Goal: Find contact information: Find contact information

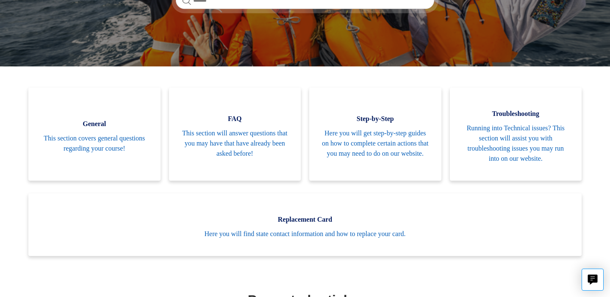
scroll to position [158, 0]
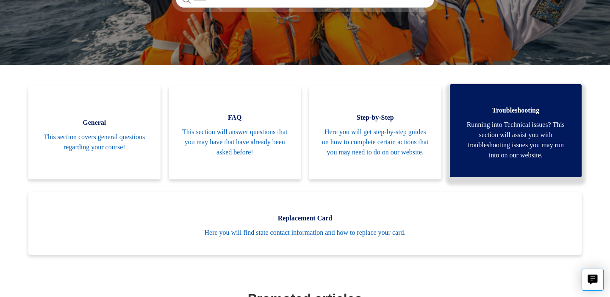
click at [511, 131] on span "Running into Technical issues? This section will assist you with troubleshootin…" at bounding box center [516, 140] width 107 height 41
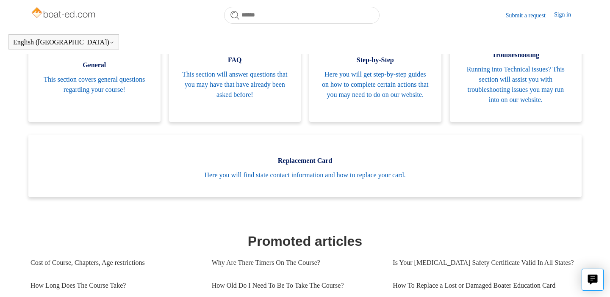
scroll to position [194, 0]
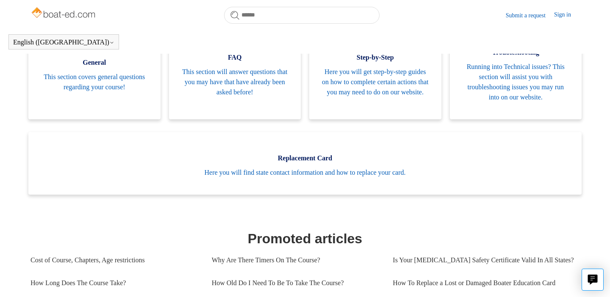
click at [518, 17] on link "Submit a request" at bounding box center [530, 15] width 48 height 9
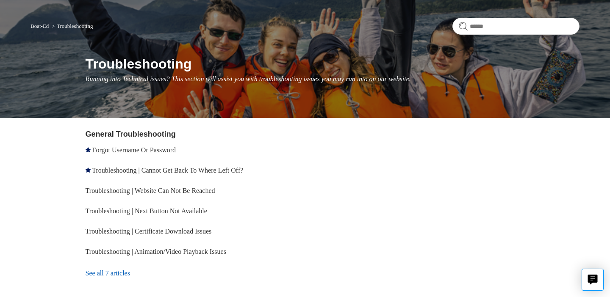
scroll to position [72, 0]
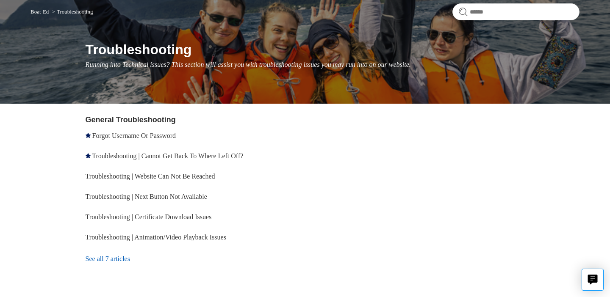
click at [122, 257] on link "See all 7 articles" at bounding box center [197, 259] width 222 height 23
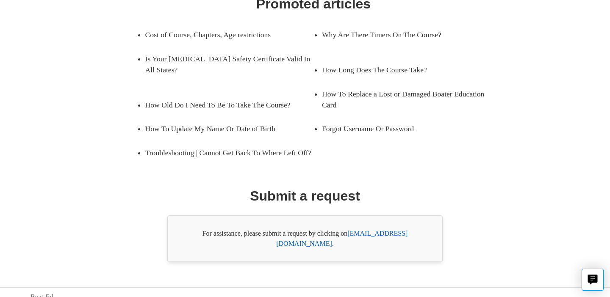
scroll to position [159, 0]
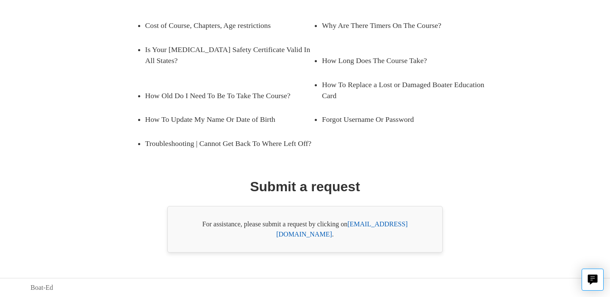
click at [372, 236] on link "[EMAIL_ADDRESS][DOMAIN_NAME]" at bounding box center [341, 229] width 131 height 17
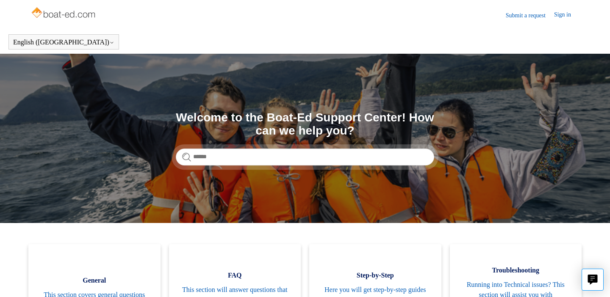
click at [507, 18] on link "Submit a request" at bounding box center [530, 15] width 48 height 9
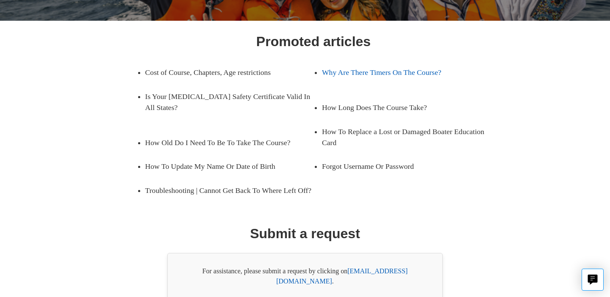
scroll to position [159, 0]
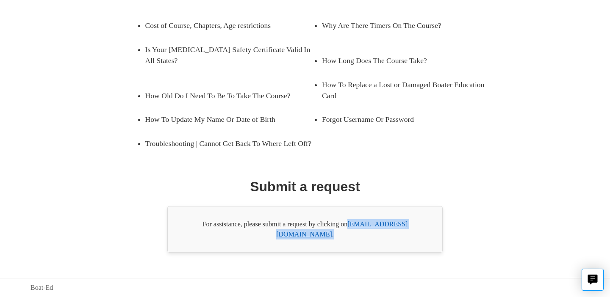
drag, startPoint x: 423, startPoint y: 233, endPoint x: 351, endPoint y: 237, distance: 72.2
click at [351, 237] on div "For assistance, please submit a request by clicking on [EMAIL_ADDRESS][DOMAIN_N…" at bounding box center [304, 229] width 275 height 47
copy div "[EMAIL_ADDRESS][DOMAIN_NAME] ."
click at [380, 249] on div "For assistance, please submit a request by clicking on [EMAIL_ADDRESS][DOMAIN_N…" at bounding box center [304, 229] width 275 height 47
click at [380, 235] on link "[EMAIL_ADDRESS][DOMAIN_NAME]" at bounding box center [341, 229] width 131 height 17
